Goal: Use online tool/utility

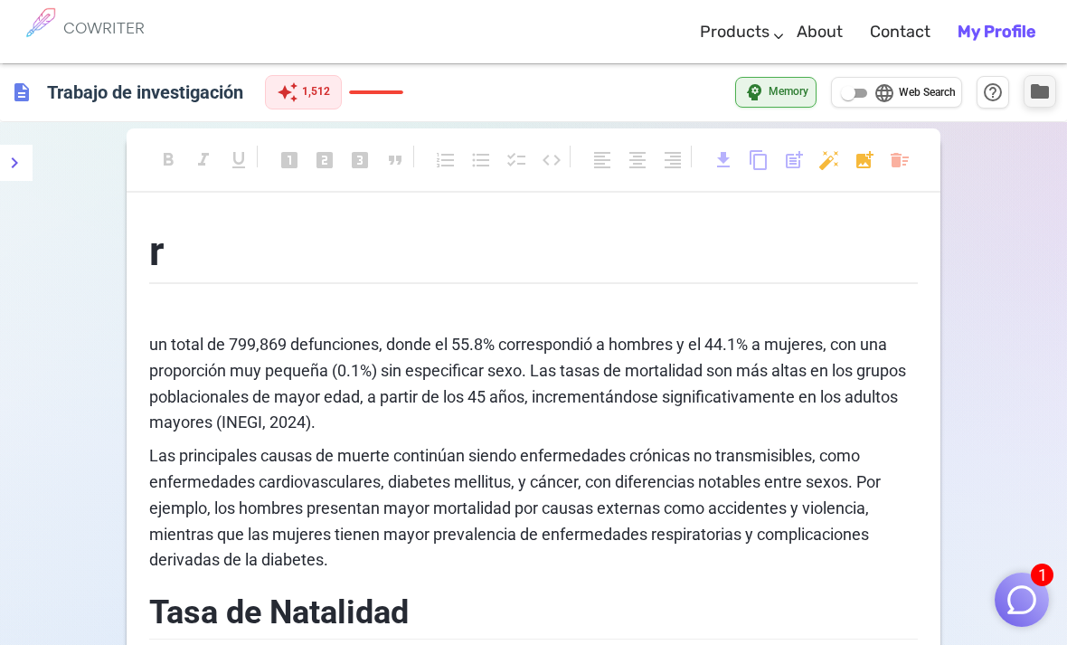
click at [1033, 87] on span "folder" at bounding box center [1040, 91] width 22 height 22
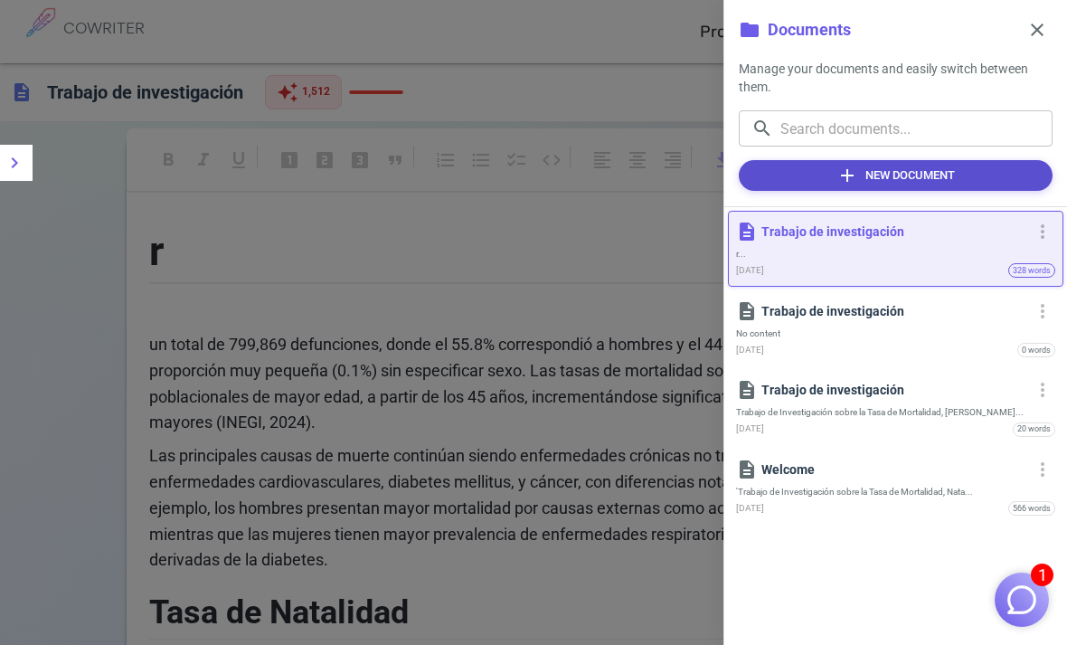
click at [945, 165] on button "add New Document" at bounding box center [896, 175] width 314 height 31
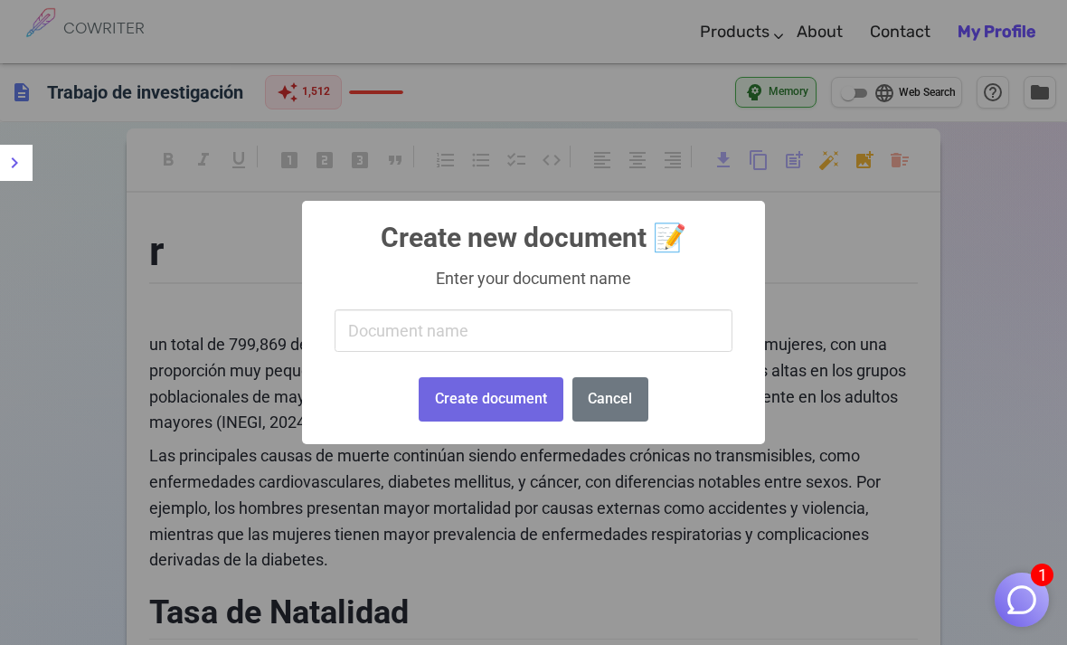
click at [600, 334] on input "text" at bounding box center [533, 330] width 398 height 42
type input "Trabajo de investigacion"
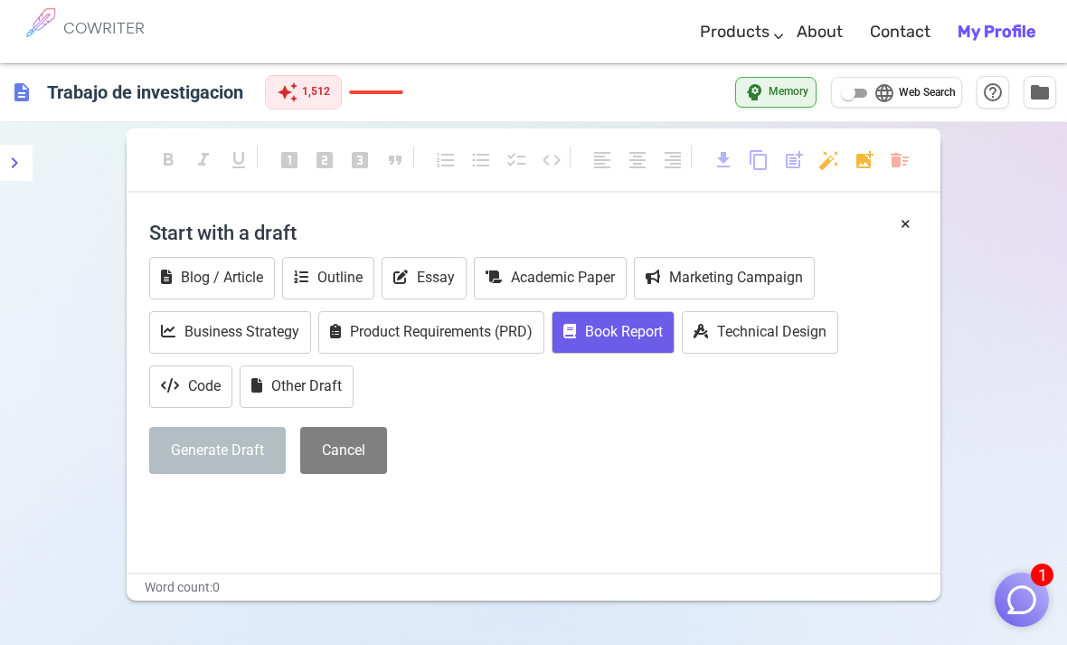
click at [619, 333] on button "Book Report" at bounding box center [612, 332] width 123 height 42
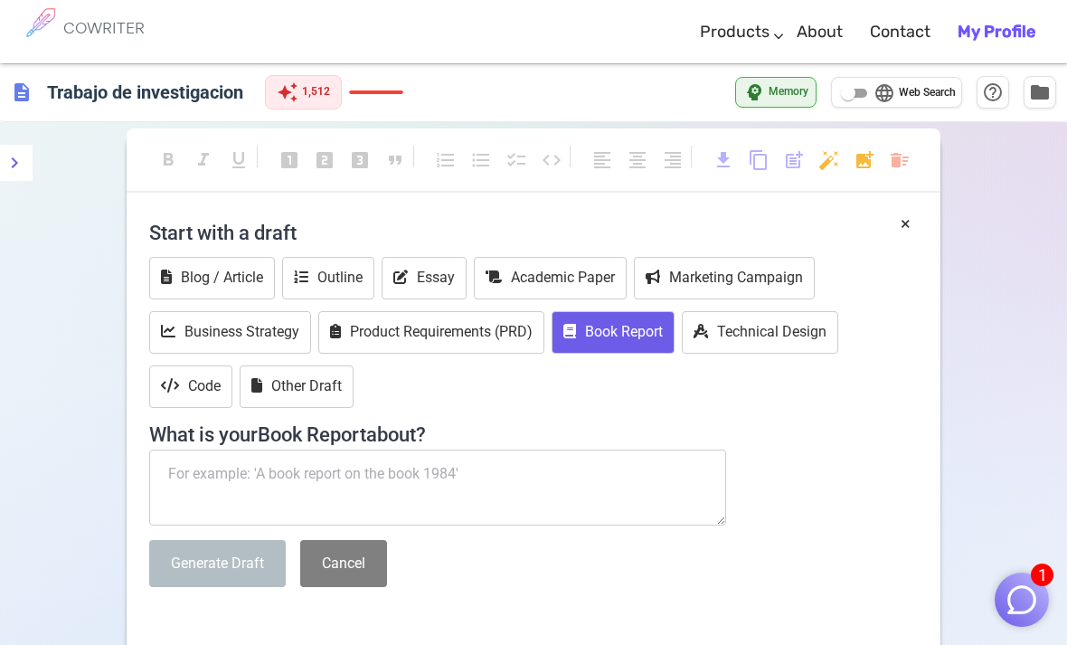
click at [479, 471] on textarea at bounding box center [437, 487] width 577 height 76
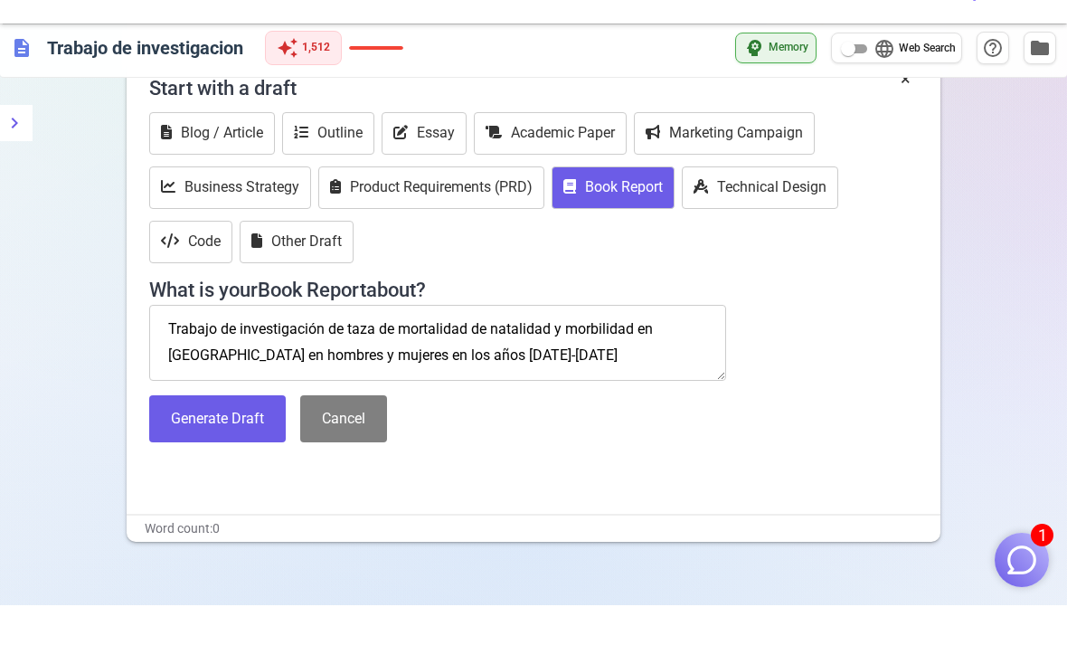
scroll to position [108, 0]
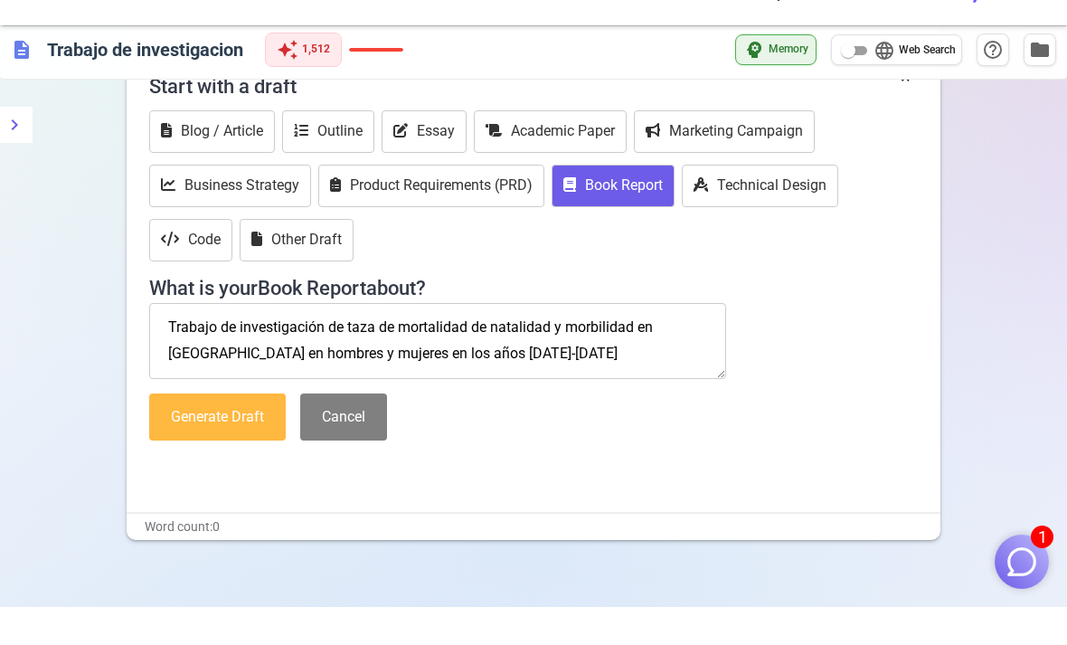
type textarea "Trabajo de investigación de taza de mortalidad de natalidad y morbilidad en [GE…"
click at [238, 431] on button "Generate Draft" at bounding box center [217, 455] width 137 height 48
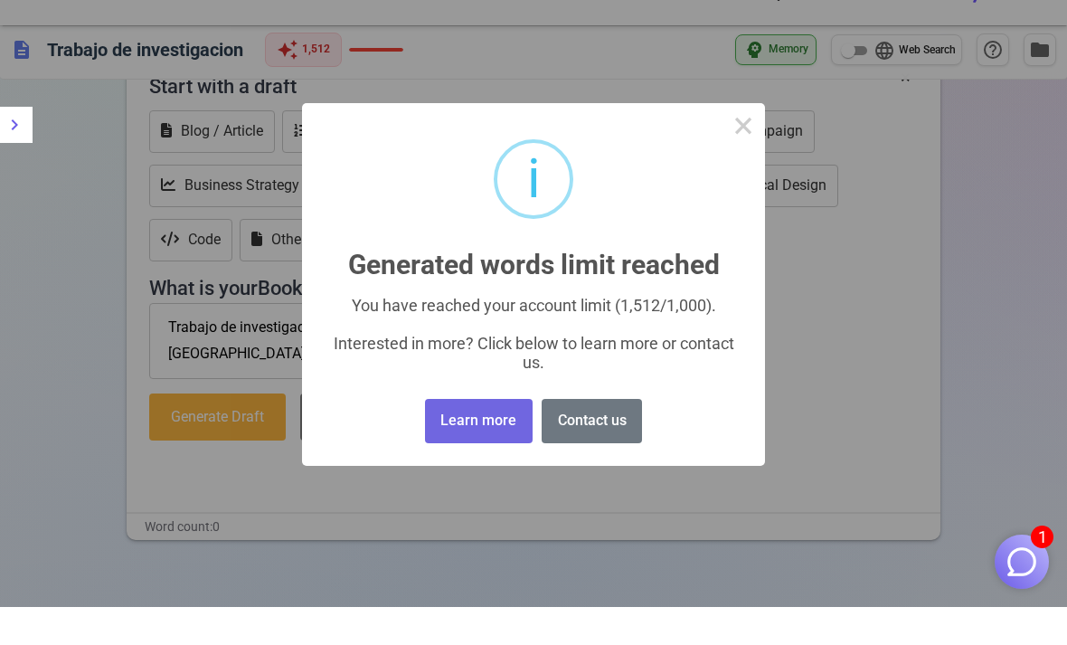
scroll to position [122, 0]
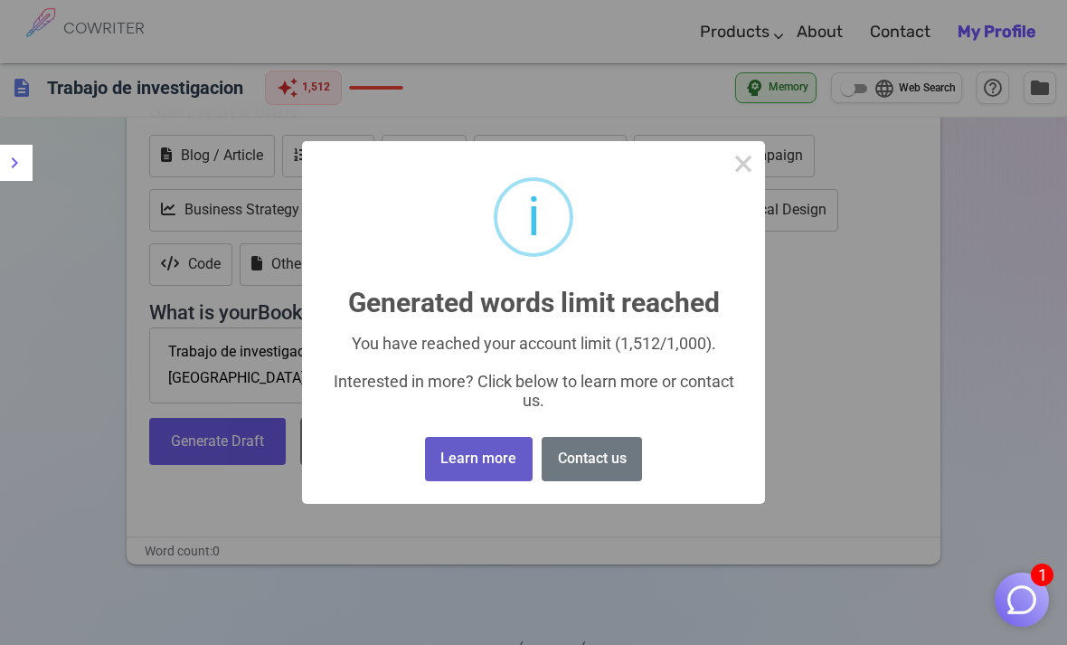
click at [510, 481] on button "Learn more" at bounding box center [479, 459] width 108 height 44
